Goal: Task Accomplishment & Management: Manage account settings

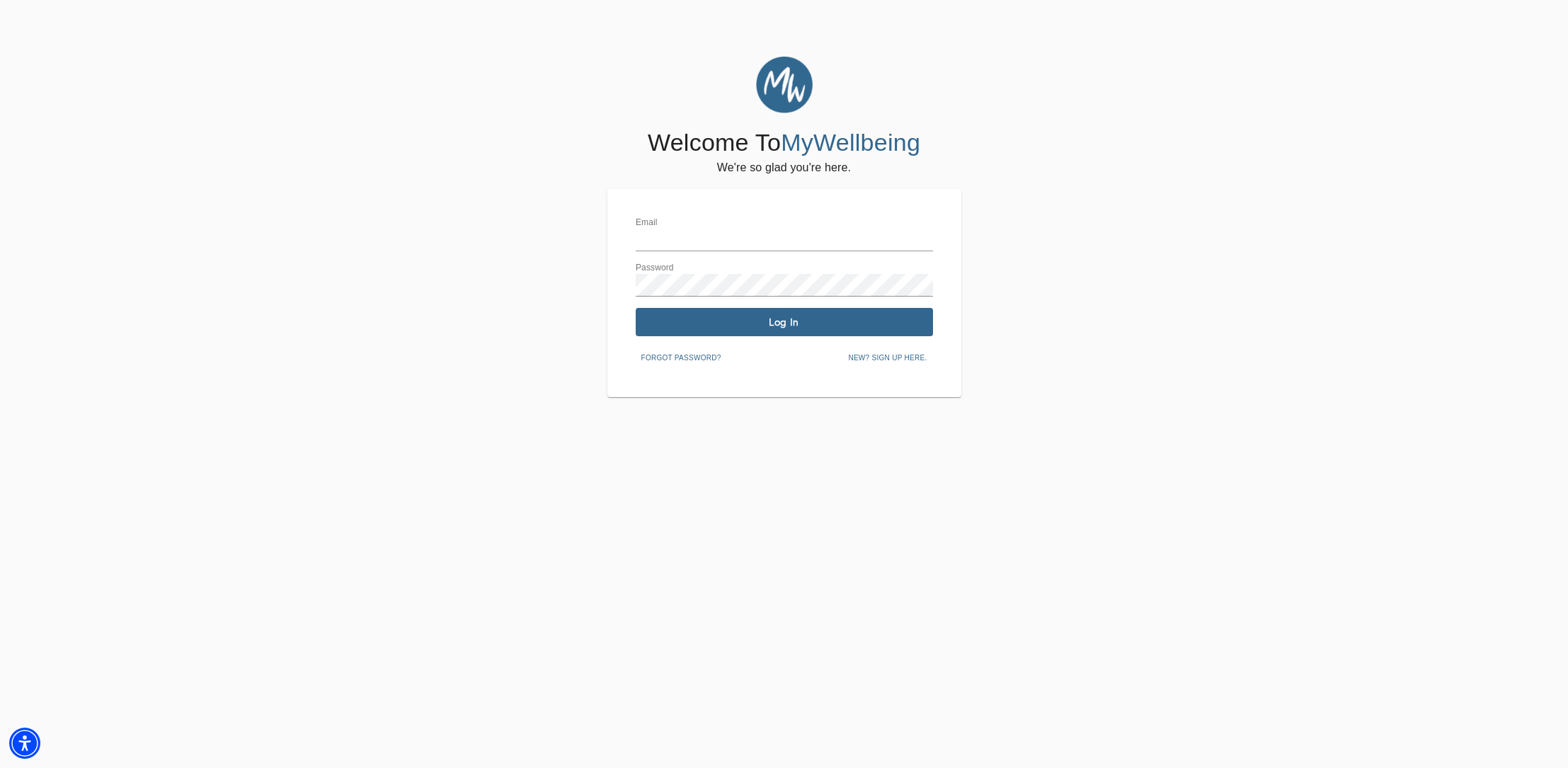
type input "[EMAIL_ADDRESS][DOMAIN_NAME]"
click at [762, 317] on span "Log In" at bounding box center [784, 322] width 286 height 13
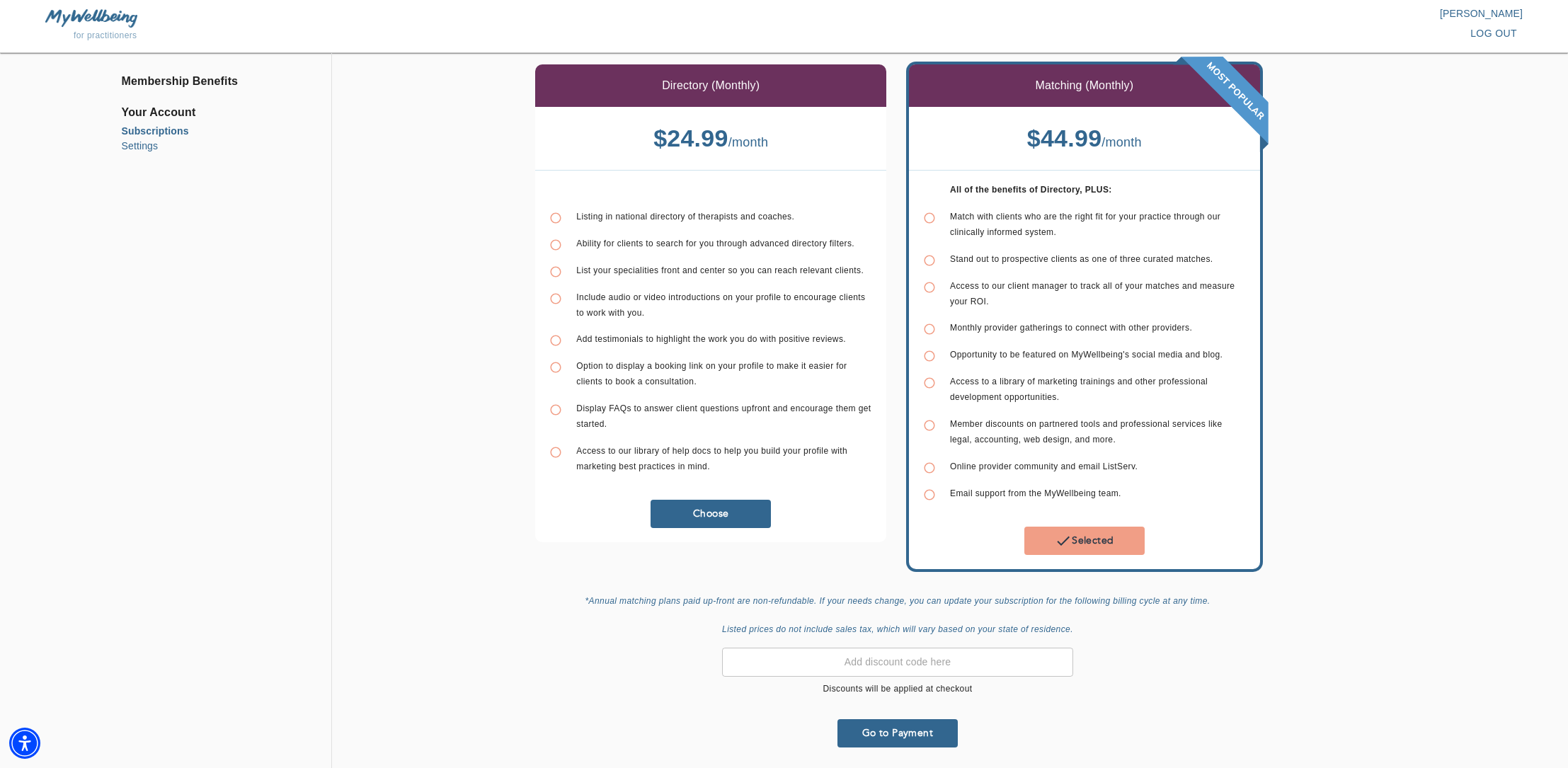
click at [132, 147] on li "Settings" at bounding box center [218, 146] width 193 height 15
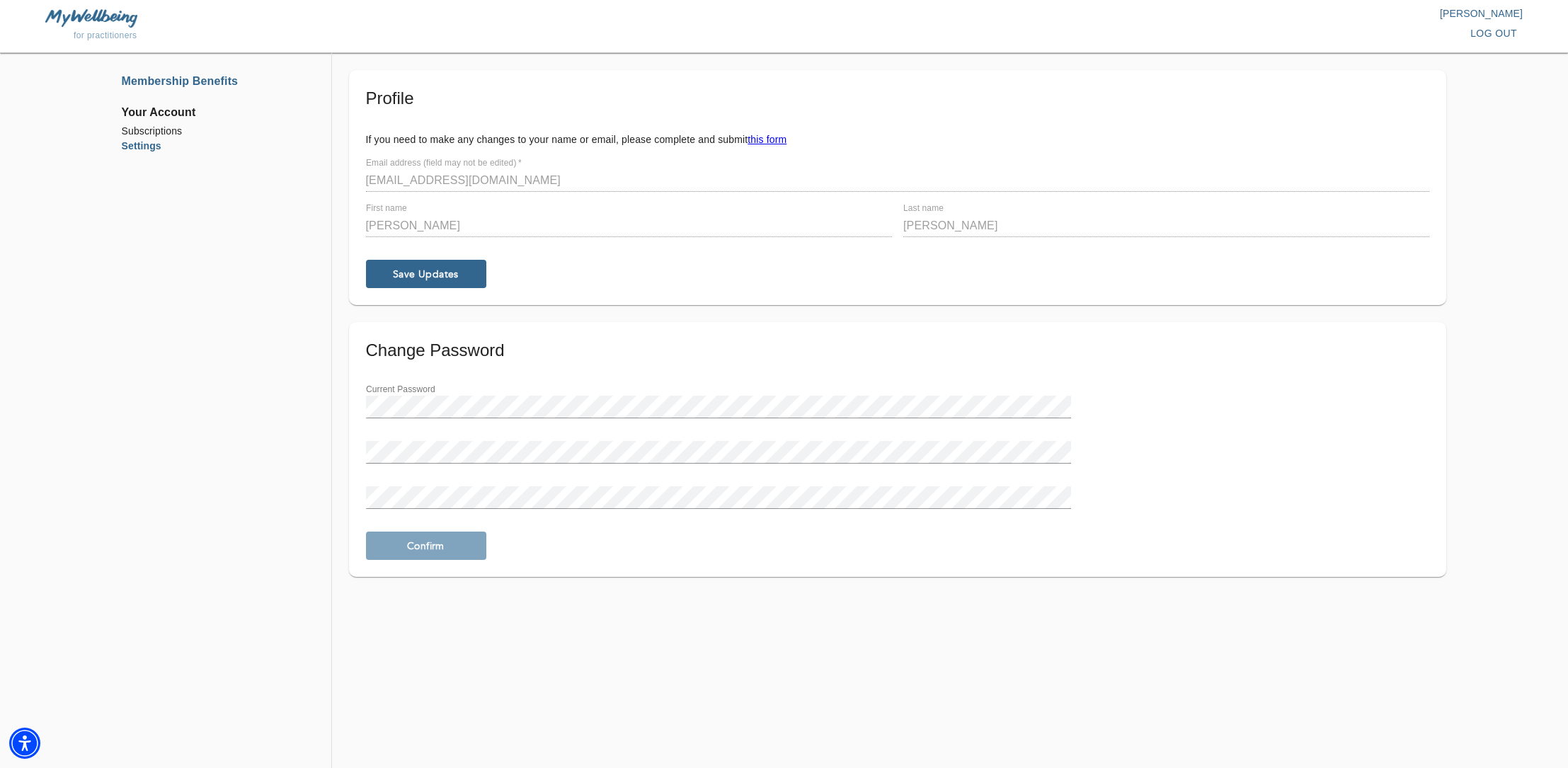
click at [175, 82] on li "Membership Benefits" at bounding box center [218, 82] width 193 height 17
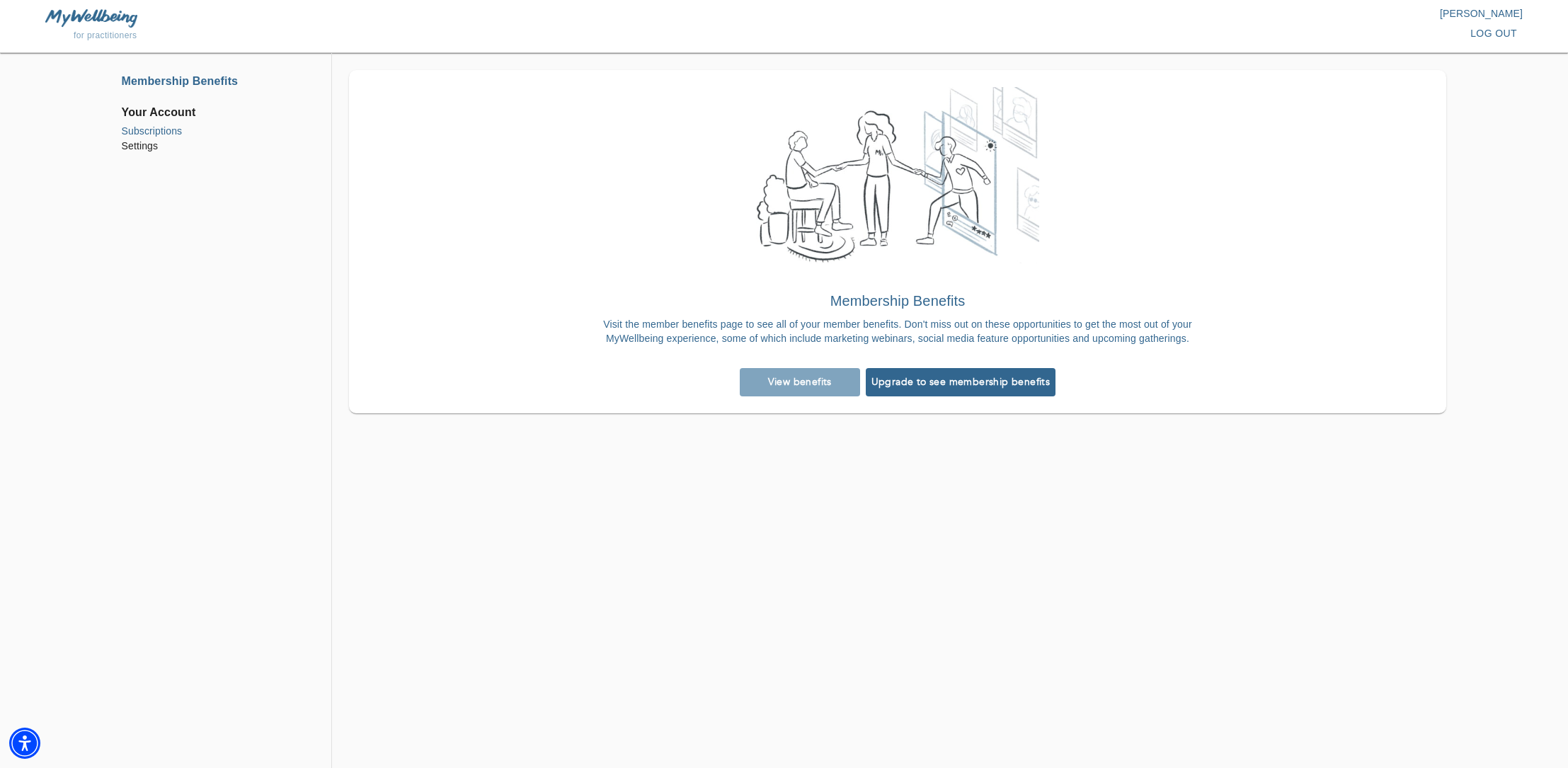
click at [160, 134] on li "Subscriptions" at bounding box center [218, 131] width 193 height 15
